Goal: Task Accomplishment & Management: Manage account settings

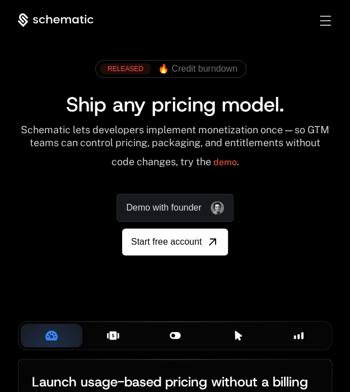
click at [162, 238] on span "Start free account" at bounding box center [166, 241] width 71 height 13
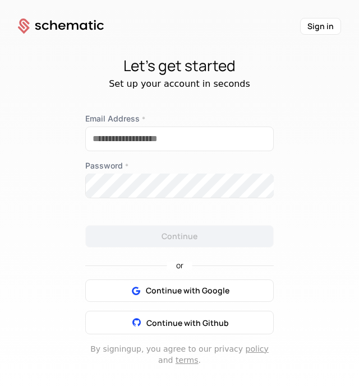
click at [111, 289] on button "Continue with Google" at bounding box center [179, 291] width 188 height 22
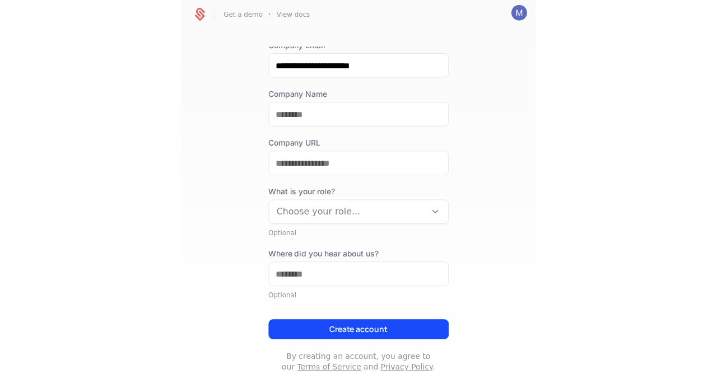
scroll to position [131, 0]
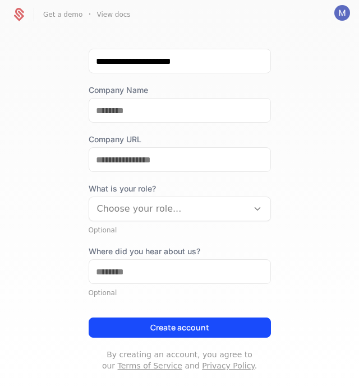
click at [145, 328] on button "Create account" at bounding box center [180, 328] width 182 height 20
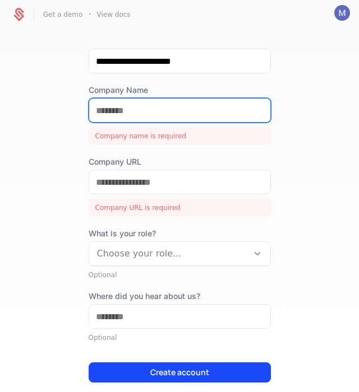
click at [128, 112] on input "Company Name" at bounding box center [179, 111] width 181 height 24
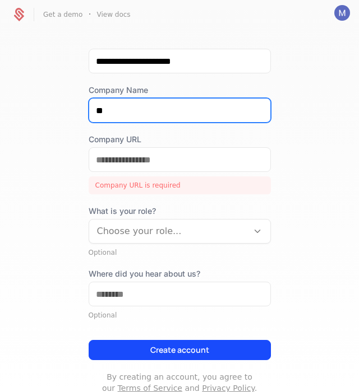
type input "**"
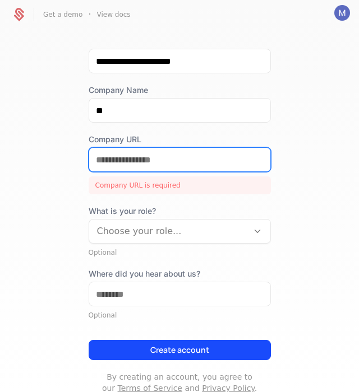
click at [128, 154] on input "Company URL" at bounding box center [179, 160] width 181 height 24
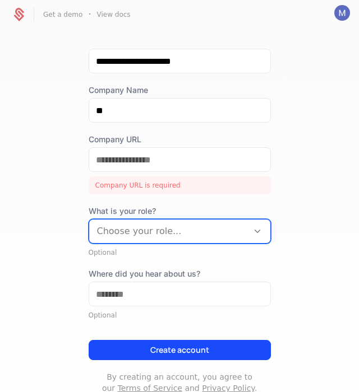
click at [146, 231] on div at bounding box center [168, 232] width 143 height 16
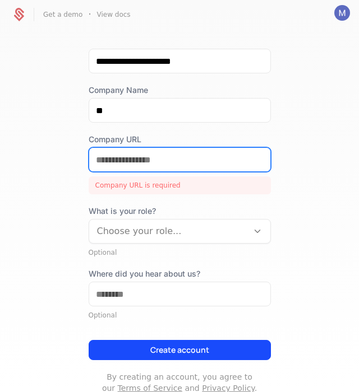
click at [129, 166] on input "Company URL" at bounding box center [179, 160] width 181 height 24
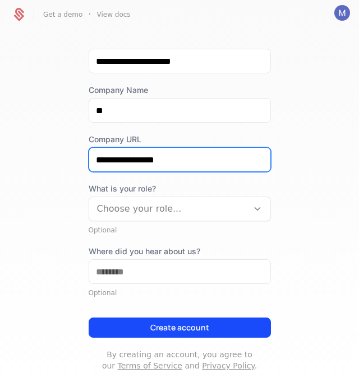
type input "**********"
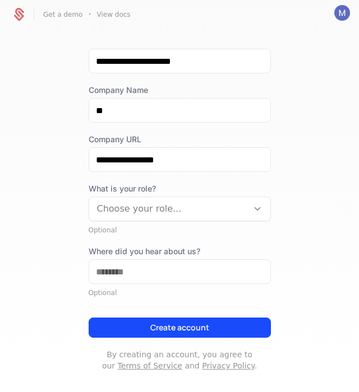
click at [155, 327] on button "Create account" at bounding box center [180, 328] width 182 height 20
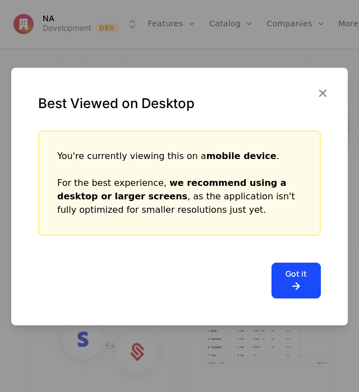
click at [322, 91] on icon "button" at bounding box center [322, 93] width 15 height 15
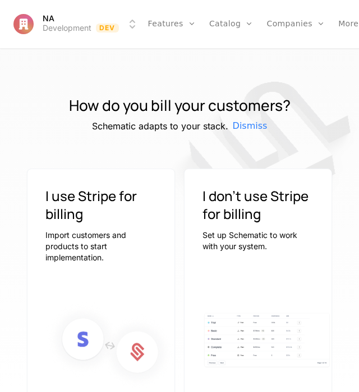
click at [83, 28] on html "NA Development Dev Features Features Flags Catalog Plans Add Ons Configuration …" at bounding box center [179, 196] width 359 height 392
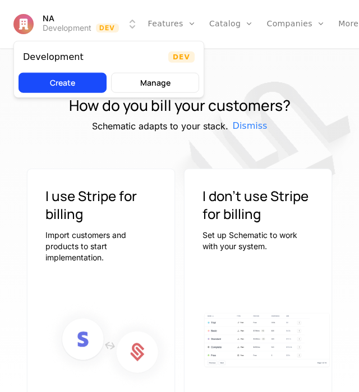
click at [57, 12] on html "NA Development Dev Features Features Flags Catalog Plans Add Ons Configuration …" at bounding box center [179, 196] width 359 height 392
click at [26, 20] on html "NA Development Dev Features Features Flags Catalog Plans Add Ons Configuration …" at bounding box center [179, 196] width 359 height 392
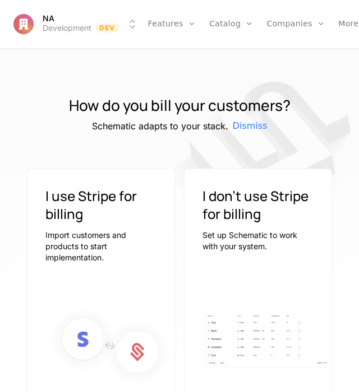
click at [358, 21] on icon "Main" at bounding box center [366, 24] width 8 height 8
click at [358, 27] on icon "Main" at bounding box center [366, 24] width 8 height 8
click at [358, 24] on icon "Main" at bounding box center [366, 24] width 8 height 8
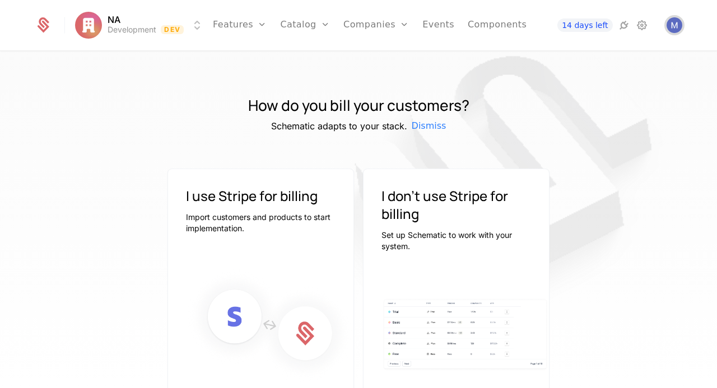
click at [358, 24] on img "Open user button" at bounding box center [675, 25] width 16 height 16
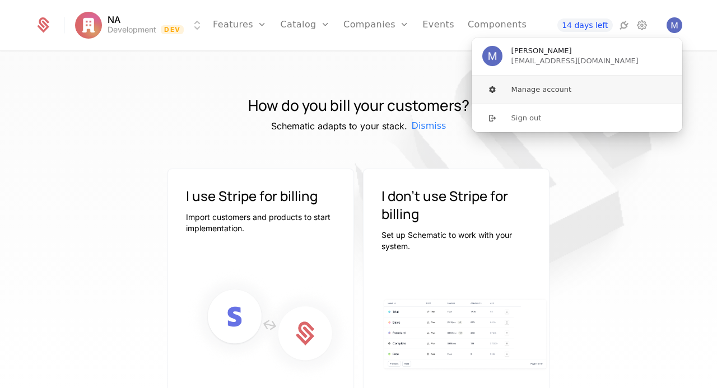
click at [358, 100] on button "Manage account" at bounding box center [577, 90] width 212 height 28
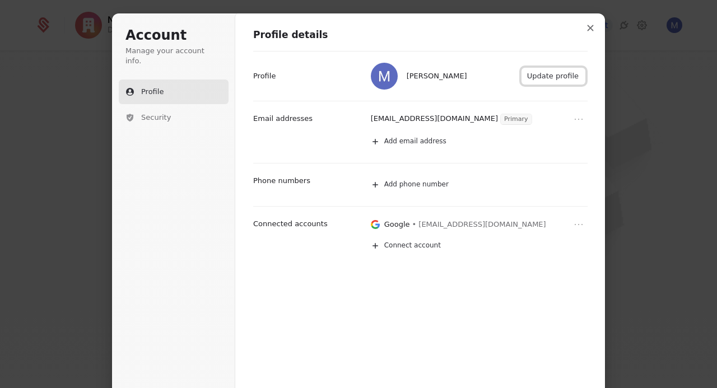
click at [358, 79] on button "Update profile" at bounding box center [554, 76] width 64 height 17
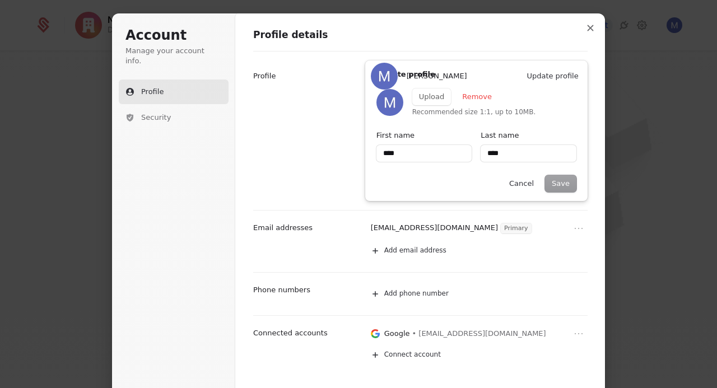
type input "****"
click at [358, 184] on button "Cancel" at bounding box center [521, 183] width 38 height 17
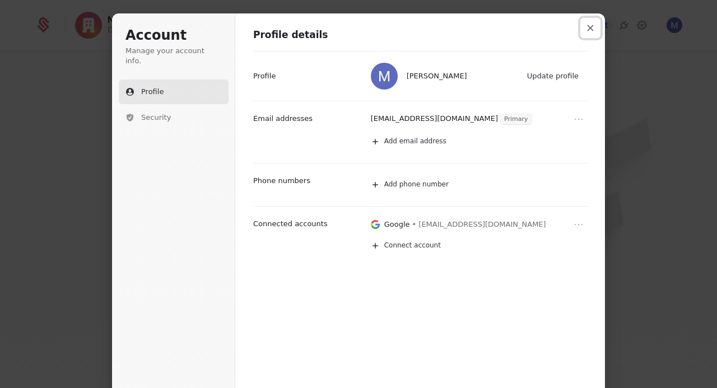
click at [358, 27] on button "Close modal" at bounding box center [590, 28] width 20 height 20
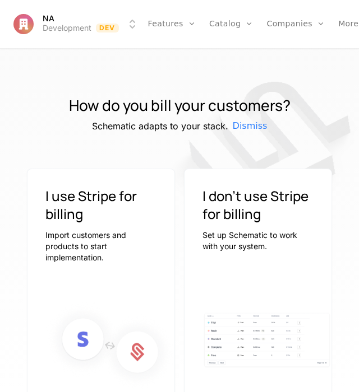
click at [281, 25] on link "Companies" at bounding box center [296, 24] width 58 height 48
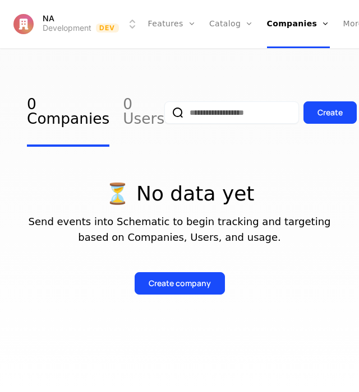
click at [165, 21] on link "Features" at bounding box center [172, 24] width 48 height 48
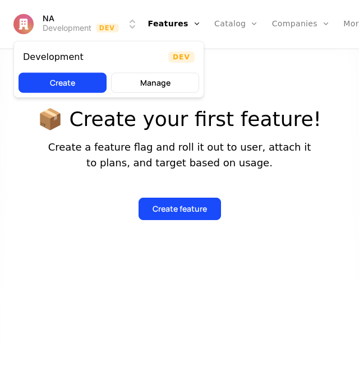
click at [57, 23] on html "NA Development Dev Features Features Flags Catalog Plans Add Ons Configuration …" at bounding box center [179, 196] width 359 height 392
click at [59, 25] on html "NA Development Dev Features Features Flags Catalog Plans Add Ons Configuration …" at bounding box center [179, 196] width 359 height 392
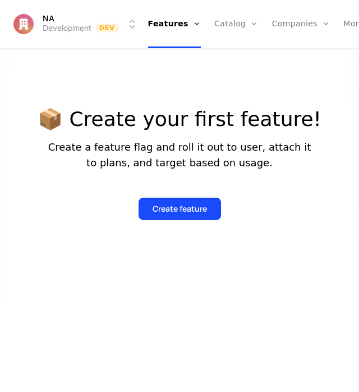
click at [22, 31] on html "NA Development Dev Features Features Flags Catalog Plans Add Ons Configuration …" at bounding box center [179, 196] width 359 height 392
click at [269, 60] on html "NA Development Dev Features Features Flags Catalog Plans Add Ons Configuration …" at bounding box center [179, 196] width 359 height 392
click at [343, 29] on div "More" at bounding box center [359, 24] width 32 height 48
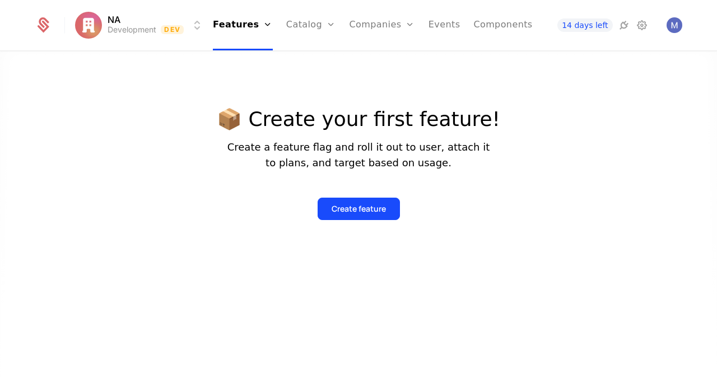
click at [34, 29] on div "NA Development Dev Features Features Flags Catalog Plans Add Ons Configuration …" at bounding box center [358, 25] width 674 height 50
click at [41, 31] on icon at bounding box center [43, 25] width 16 height 16
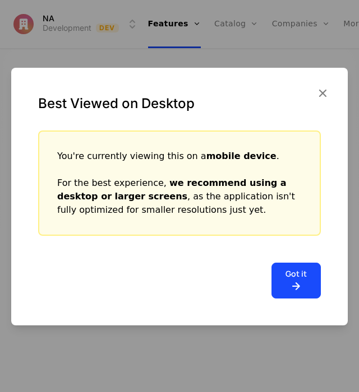
click at [323, 92] on icon "button" at bounding box center [322, 93] width 15 height 15
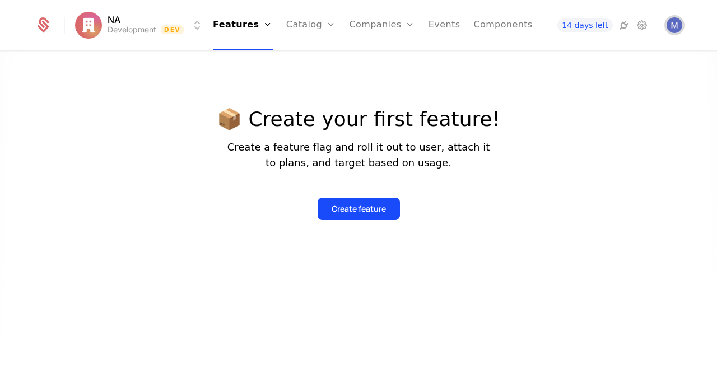
click at [358, 21] on img "Open user button" at bounding box center [675, 25] width 16 height 16
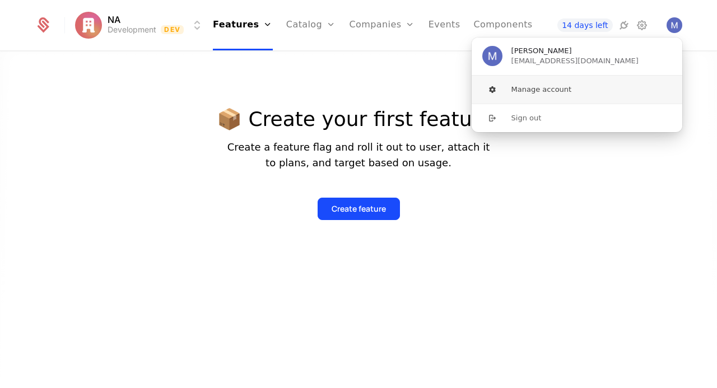
click at [358, 81] on button "Manage account" at bounding box center [577, 90] width 212 height 28
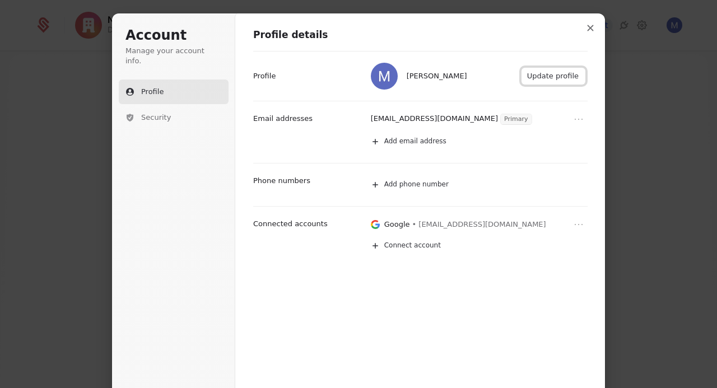
click at [358, 81] on button "Update profile" at bounding box center [554, 76] width 64 height 17
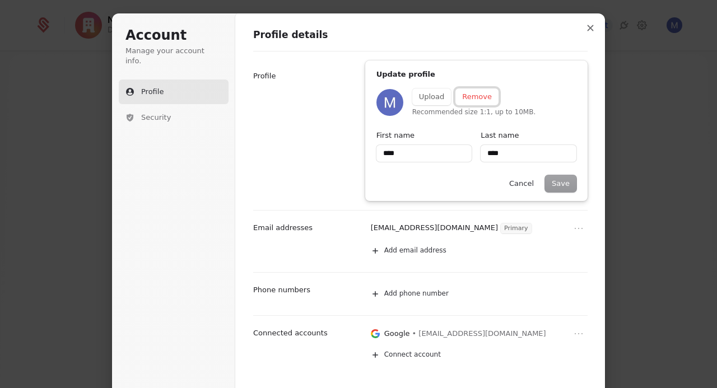
type input "****"
click at [358, 97] on button "Remove" at bounding box center [476, 97] width 43 height 17
type input "****"
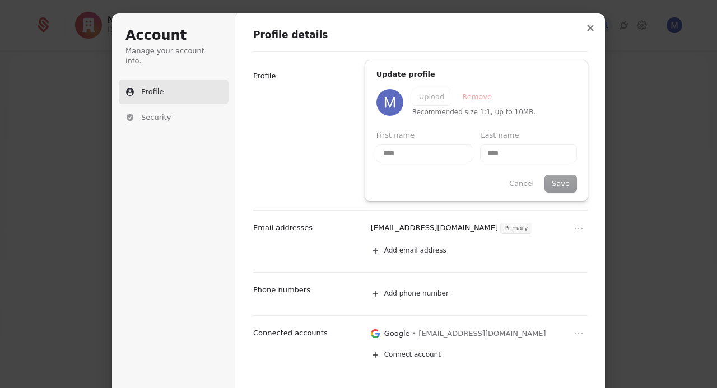
type input "****"
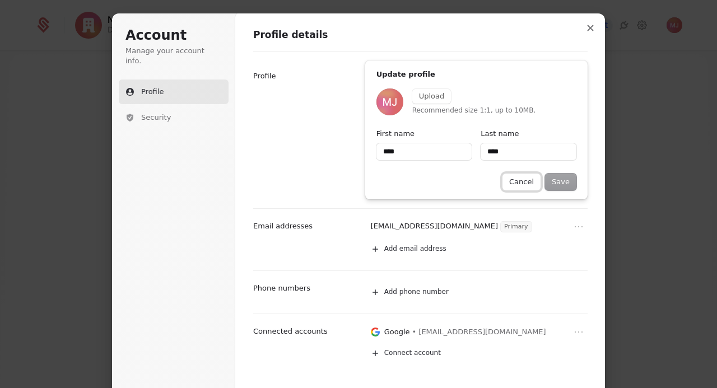
click at [358, 176] on button "Cancel" at bounding box center [521, 182] width 38 height 17
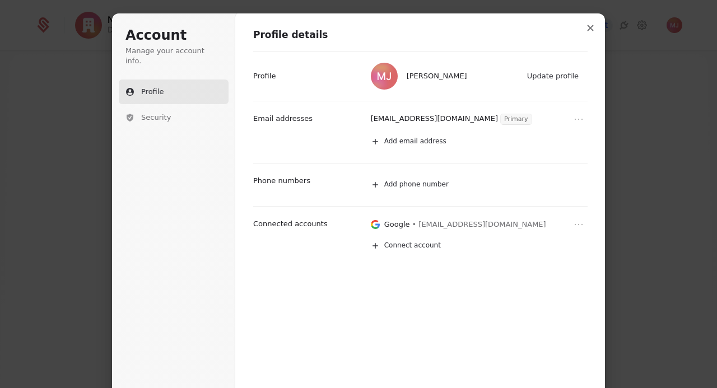
click at [358, 77] on span "[PERSON_NAME]" at bounding box center [437, 76] width 60 height 10
click at [358, 115] on icon "Open menu" at bounding box center [578, 119] width 11 height 11
click at [358, 135] on button "Remove email" at bounding box center [553, 138] width 66 height 15
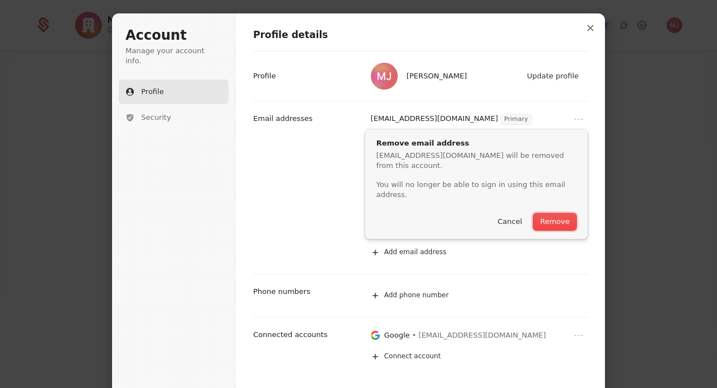
click at [358, 213] on button "Remove" at bounding box center [554, 221] width 43 height 17
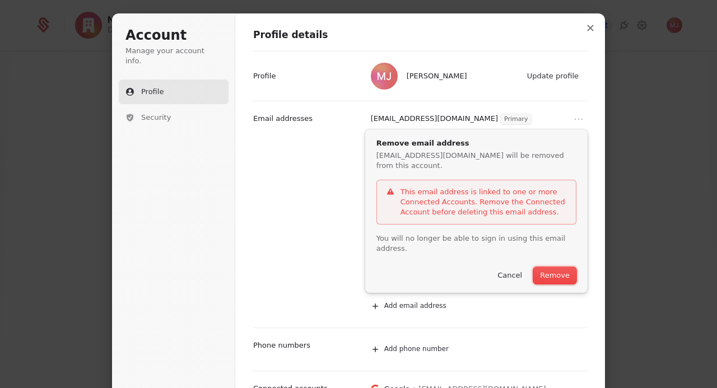
click at [358, 267] on button "Remove" at bounding box center [554, 275] width 43 height 17
click at [358, 267] on button "Cancel" at bounding box center [510, 275] width 38 height 17
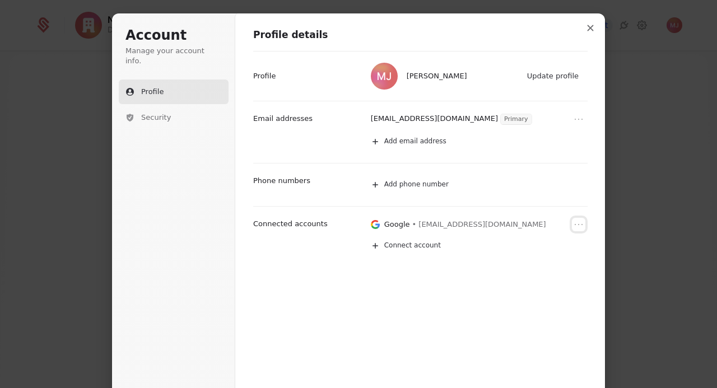
click at [358, 222] on icon "Open menu" at bounding box center [578, 224] width 11 height 11
click at [358, 242] on button "Remove" at bounding box center [561, 243] width 43 height 15
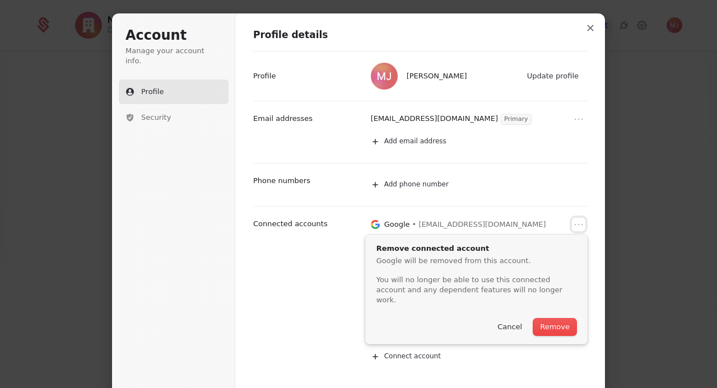
scroll to position [1, 0]
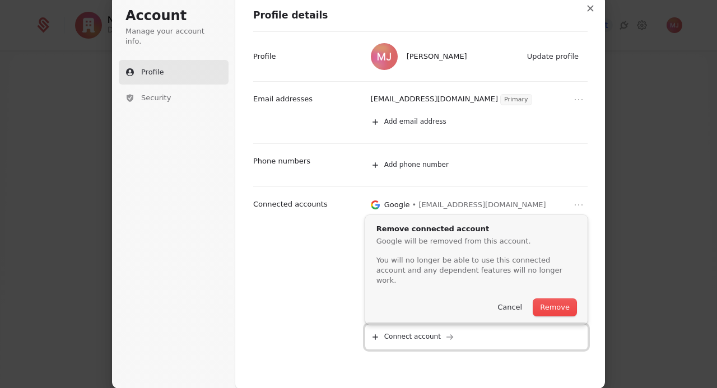
click at [358, 325] on button "Connect account" at bounding box center [476, 337] width 222 height 25
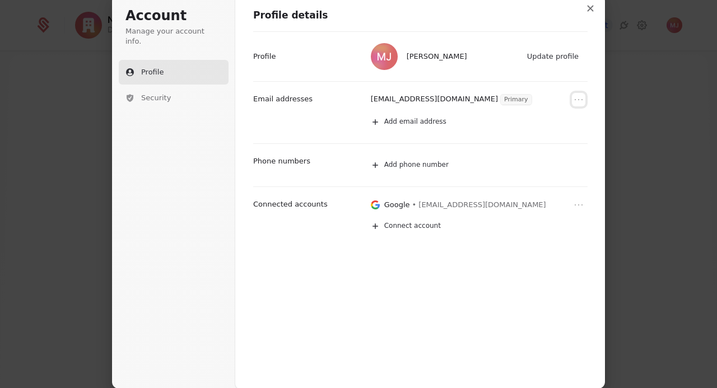
click at [358, 97] on icon "Open menu" at bounding box center [578, 99] width 11 height 11
click at [358, 118] on button "Remove email" at bounding box center [553, 118] width 66 height 15
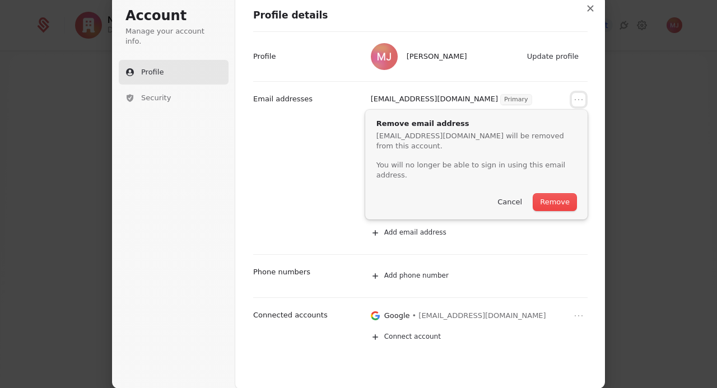
scroll to position [0, 0]
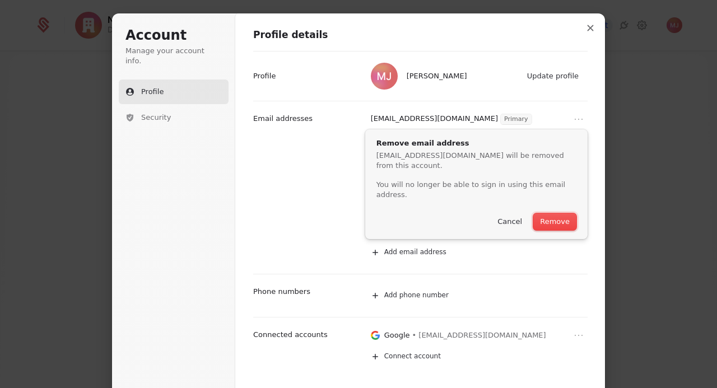
click at [358, 213] on button "Remove" at bounding box center [554, 221] width 43 height 17
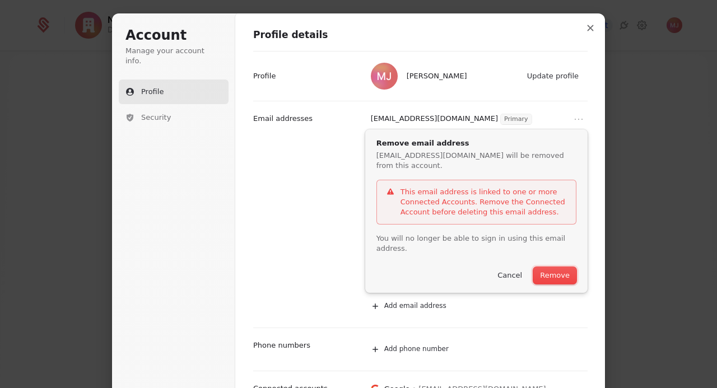
click at [358, 267] on button "Remove" at bounding box center [554, 275] width 43 height 17
click at [358, 267] on button "Cancel" at bounding box center [510, 275] width 38 height 17
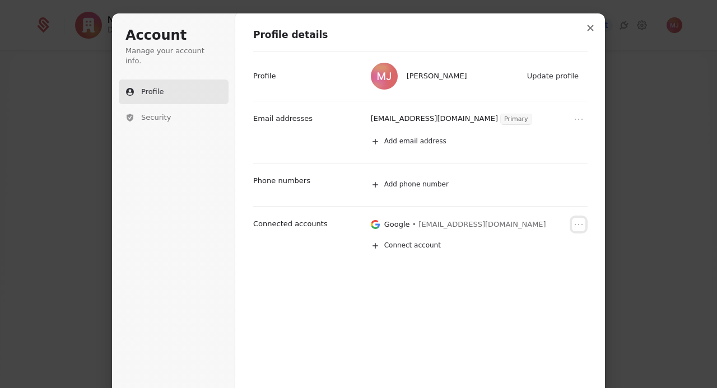
click at [358, 224] on icon "Open menu" at bounding box center [578, 224] width 11 height 11
click at [358, 236] on button "Remove" at bounding box center [561, 243] width 43 height 15
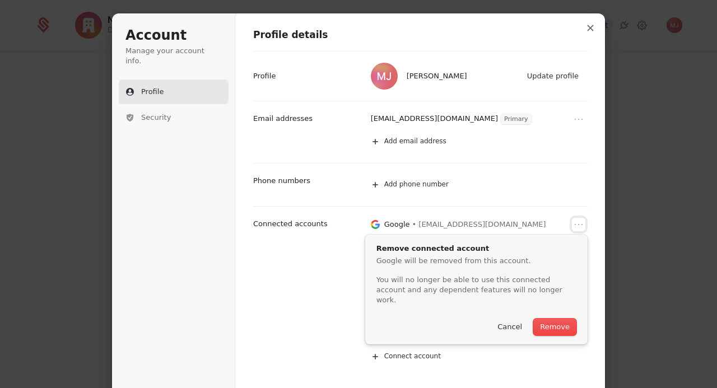
scroll to position [1, 0]
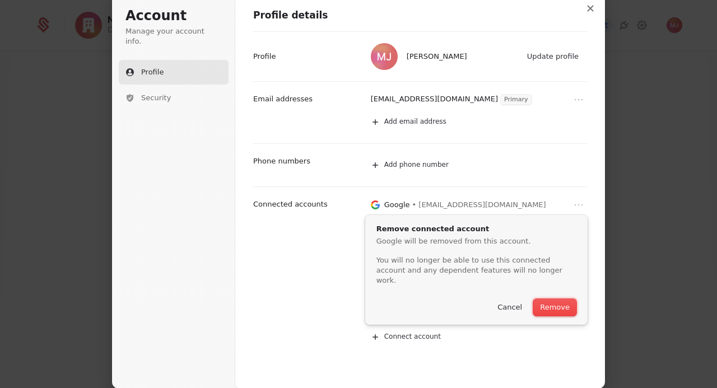
click at [358, 299] on button "Remove" at bounding box center [554, 307] width 43 height 17
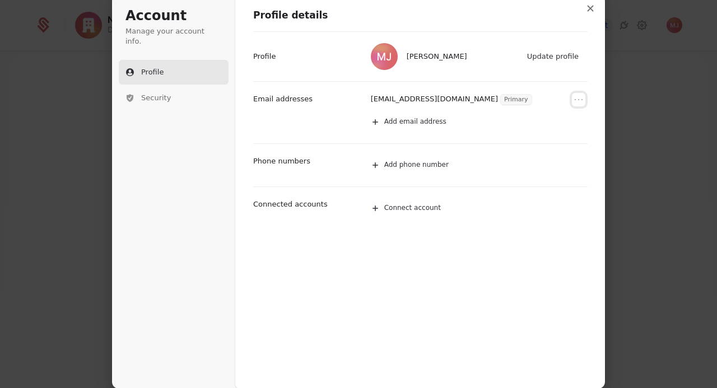
click at [358, 94] on icon "Open menu" at bounding box center [578, 99] width 11 height 11
click at [358, 114] on button "Remove email" at bounding box center [553, 118] width 66 height 15
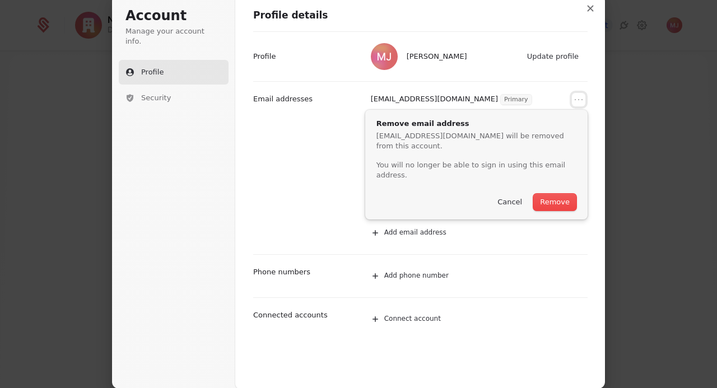
scroll to position [0, 0]
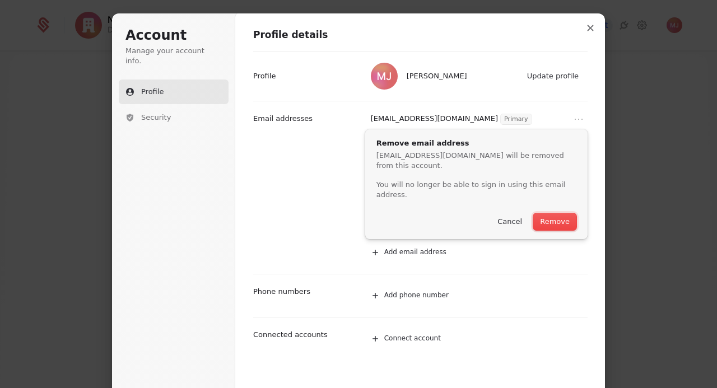
click at [358, 213] on button "Remove" at bounding box center [554, 221] width 43 height 17
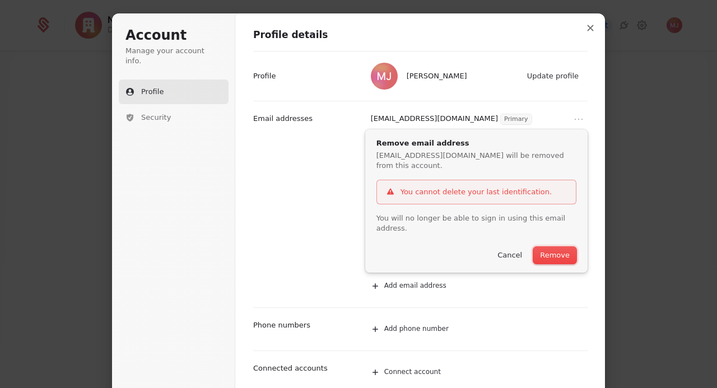
click at [358, 247] on button "Remove" at bounding box center [554, 255] width 43 height 17
click at [358, 247] on button "Cancel" at bounding box center [510, 255] width 38 height 17
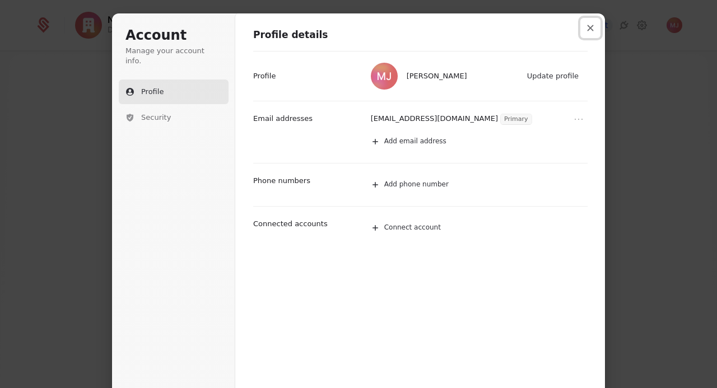
click at [358, 33] on button "Close modal" at bounding box center [590, 28] width 20 height 20
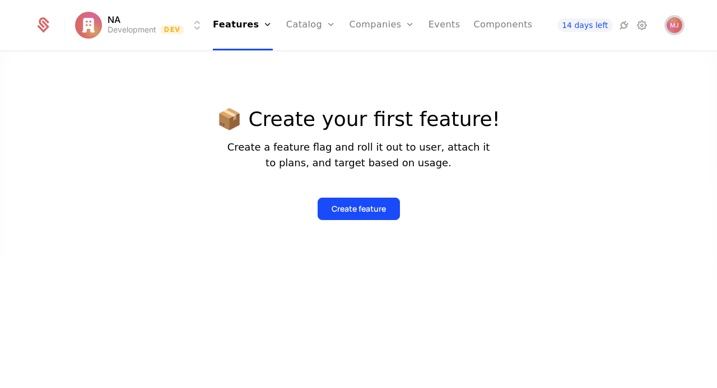
click at [358, 29] on img "Open user button" at bounding box center [675, 25] width 16 height 16
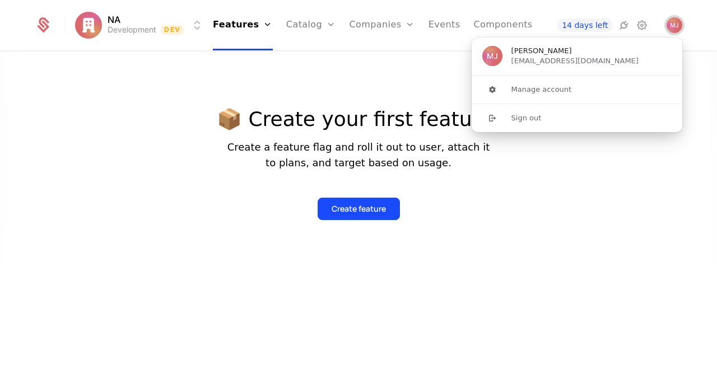
click at [358, 29] on img "Close user button" at bounding box center [675, 25] width 16 height 16
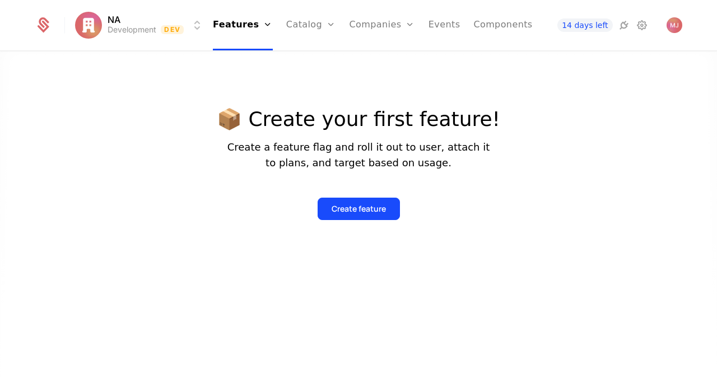
click at [200, 26] on html "NA Development Dev Features Features Flags Catalog Plans Add Ons Configuration …" at bounding box center [358, 194] width 717 height 388
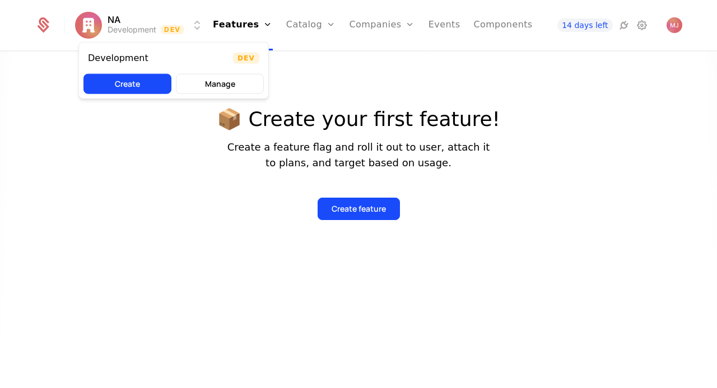
click at [16, 155] on html "NA Development Dev Features Features Flags Catalog Plans Add Ons Configuration …" at bounding box center [358, 194] width 717 height 388
